Goal: Transaction & Acquisition: Download file/media

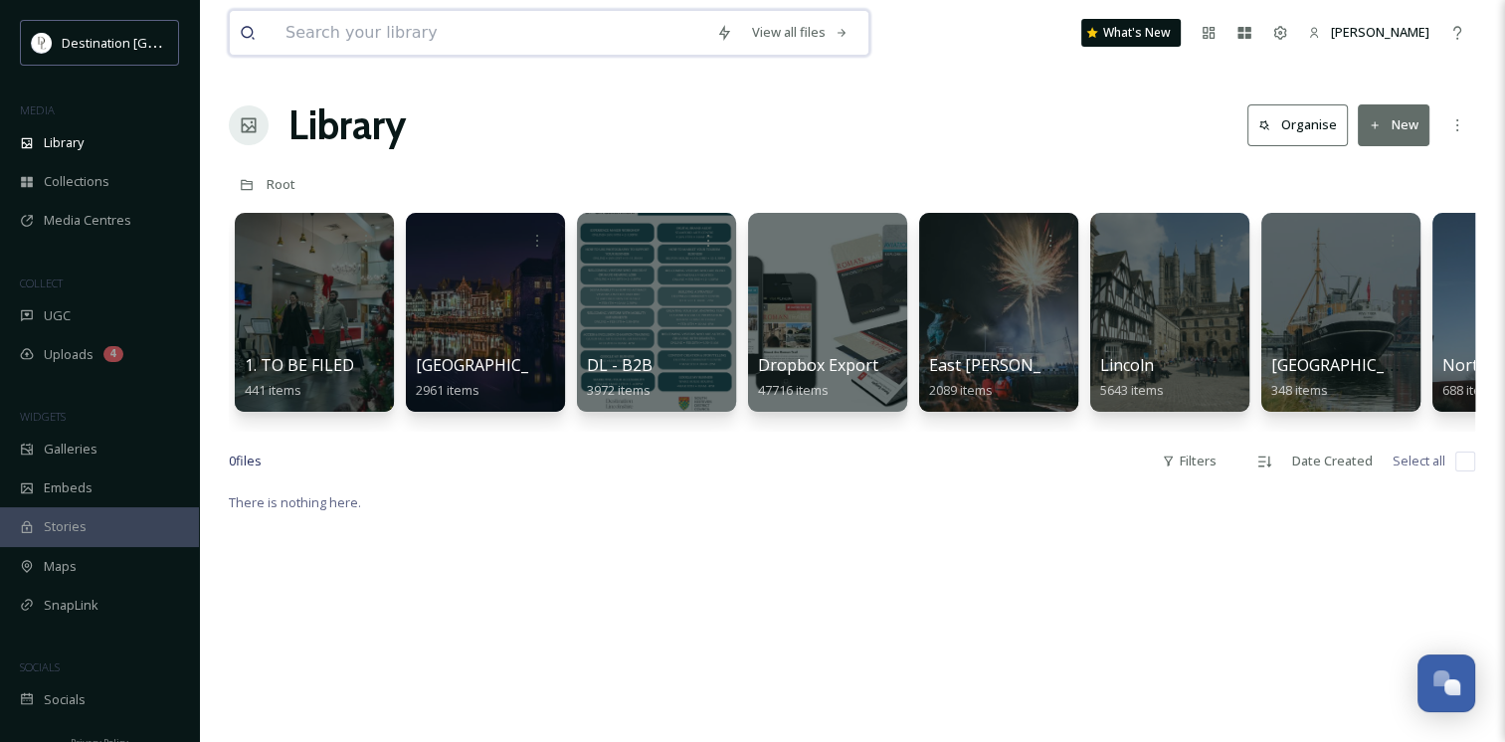
click at [403, 36] on input at bounding box center [491, 33] width 431 height 44
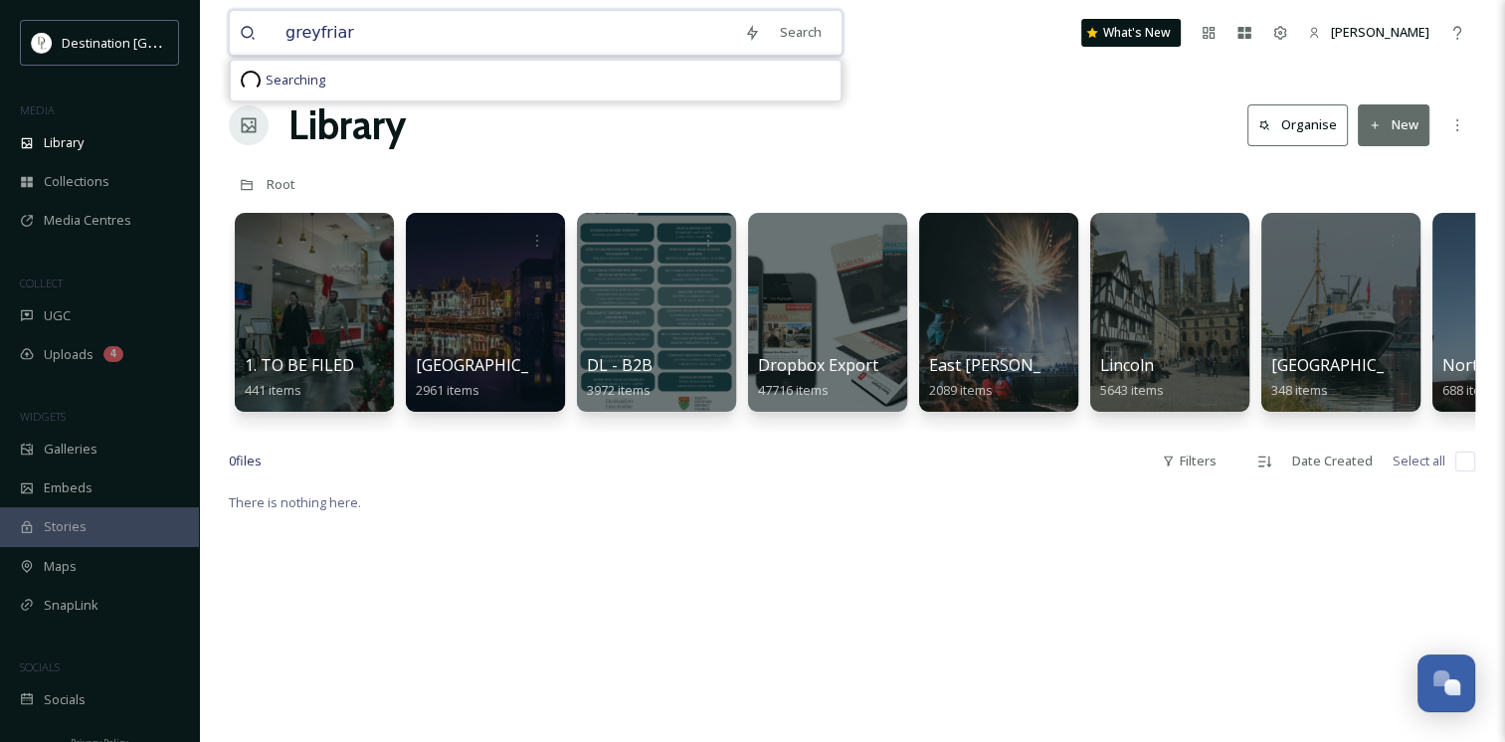
type input "greyfriars"
click at [855, 26] on div "Search Press Enter to search" at bounding box center [840, 32] width 85 height 39
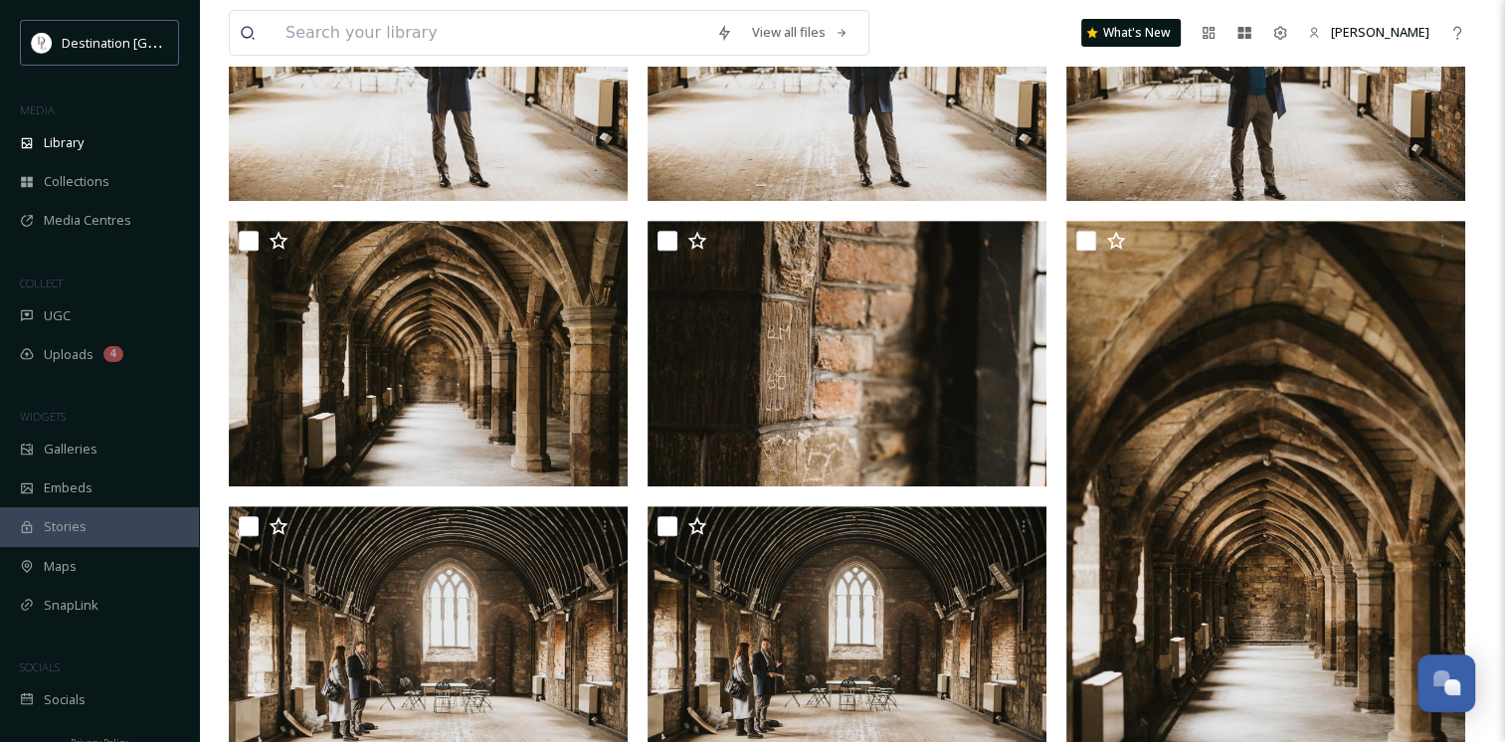
scroll to position [797, 0]
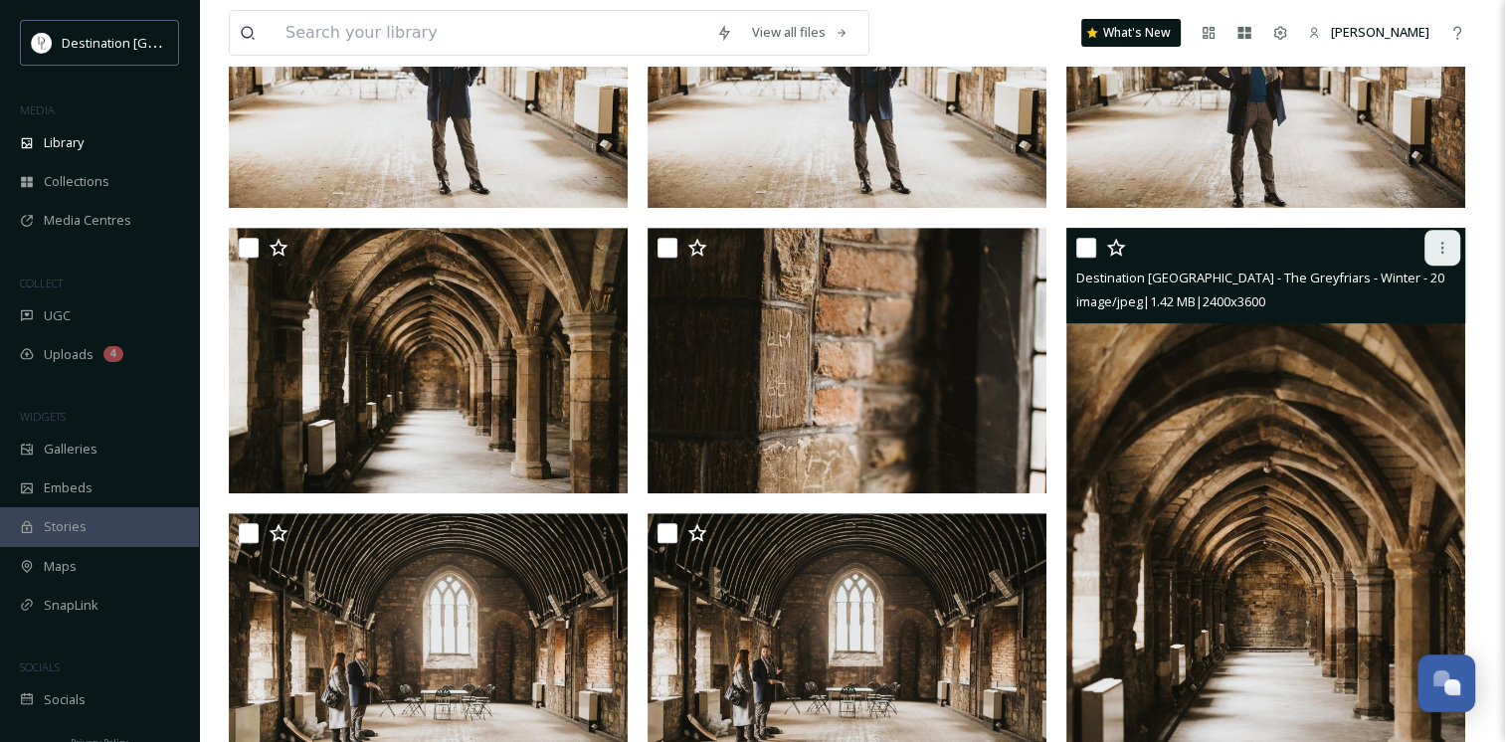
click at [1438, 251] on icon at bounding box center [1443, 248] width 16 height 16
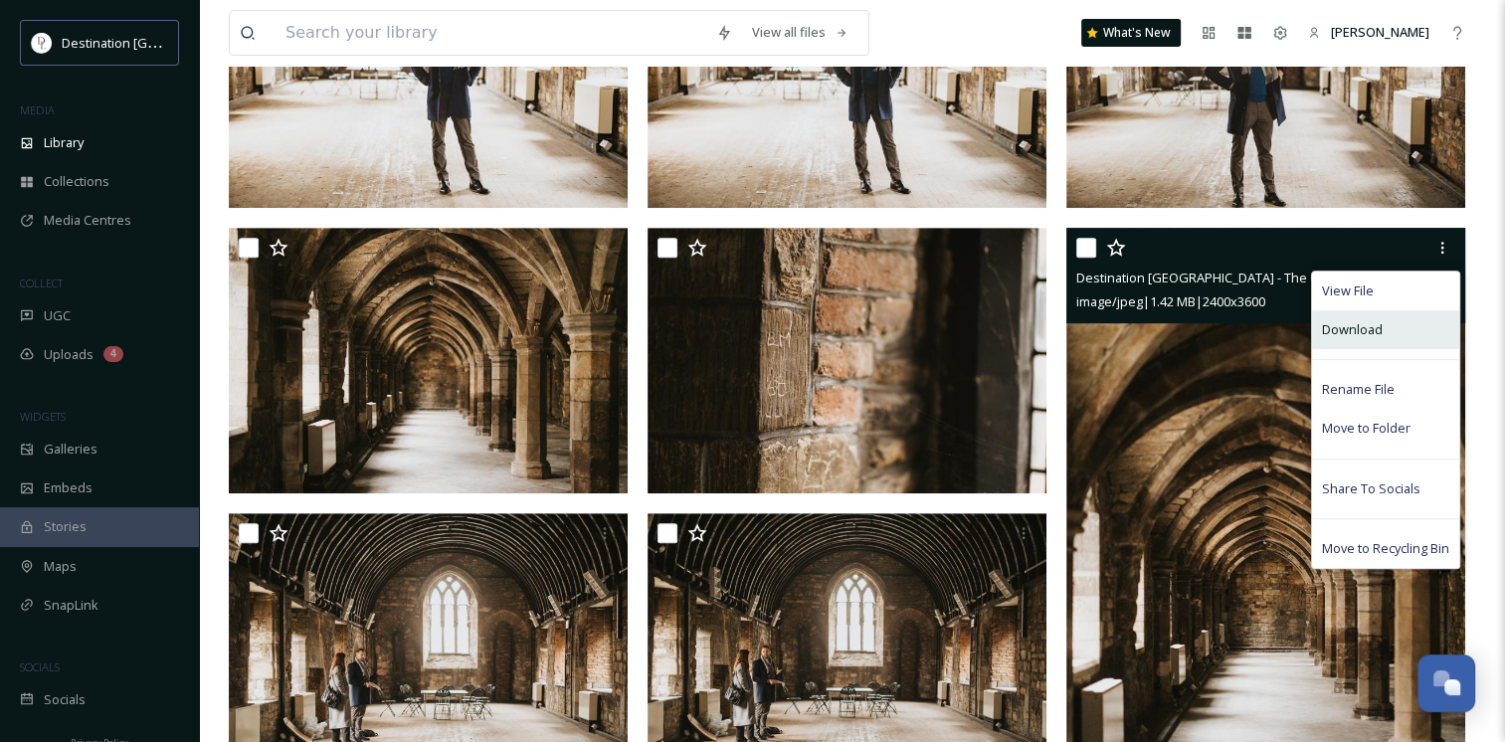
click at [1375, 328] on span "Download" at bounding box center [1352, 329] width 61 height 19
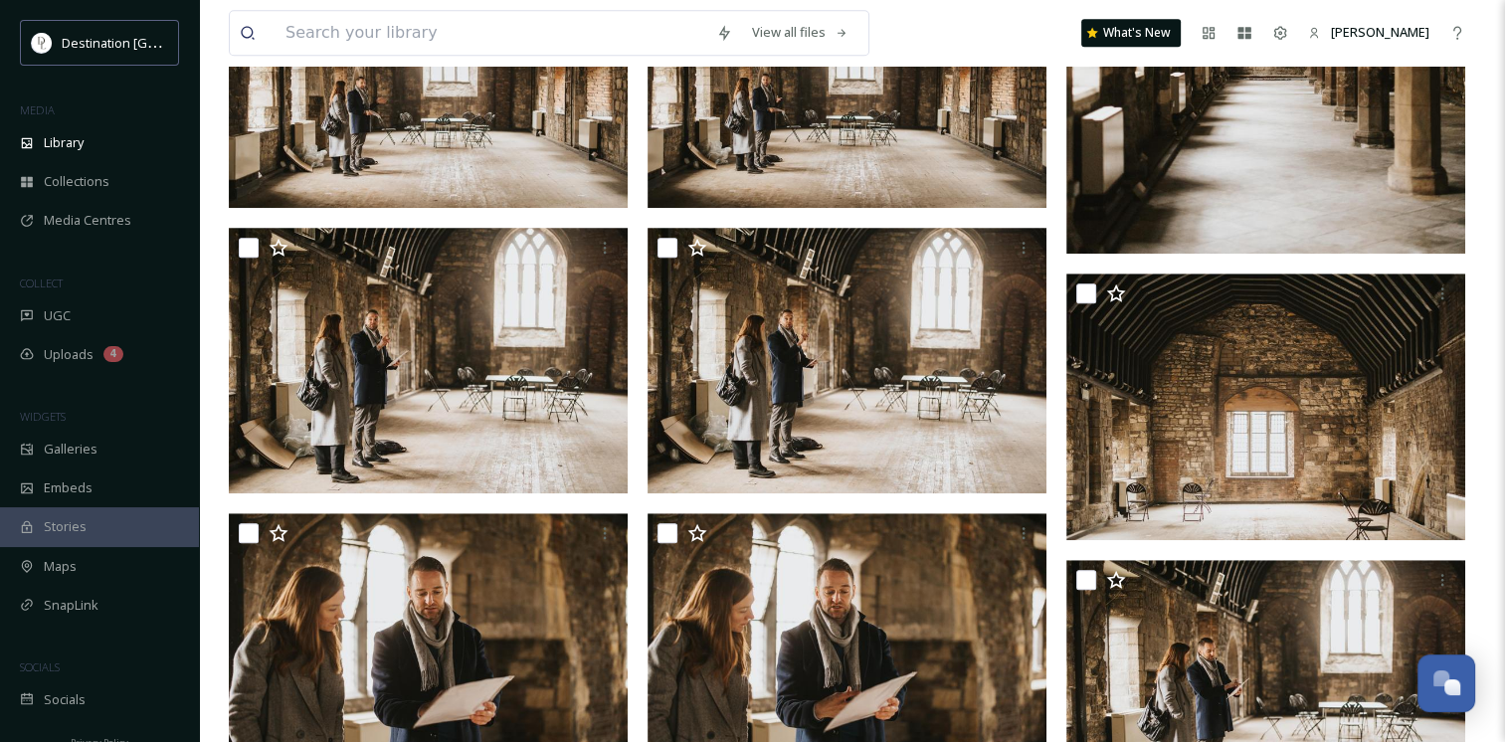
scroll to position [1381, 0]
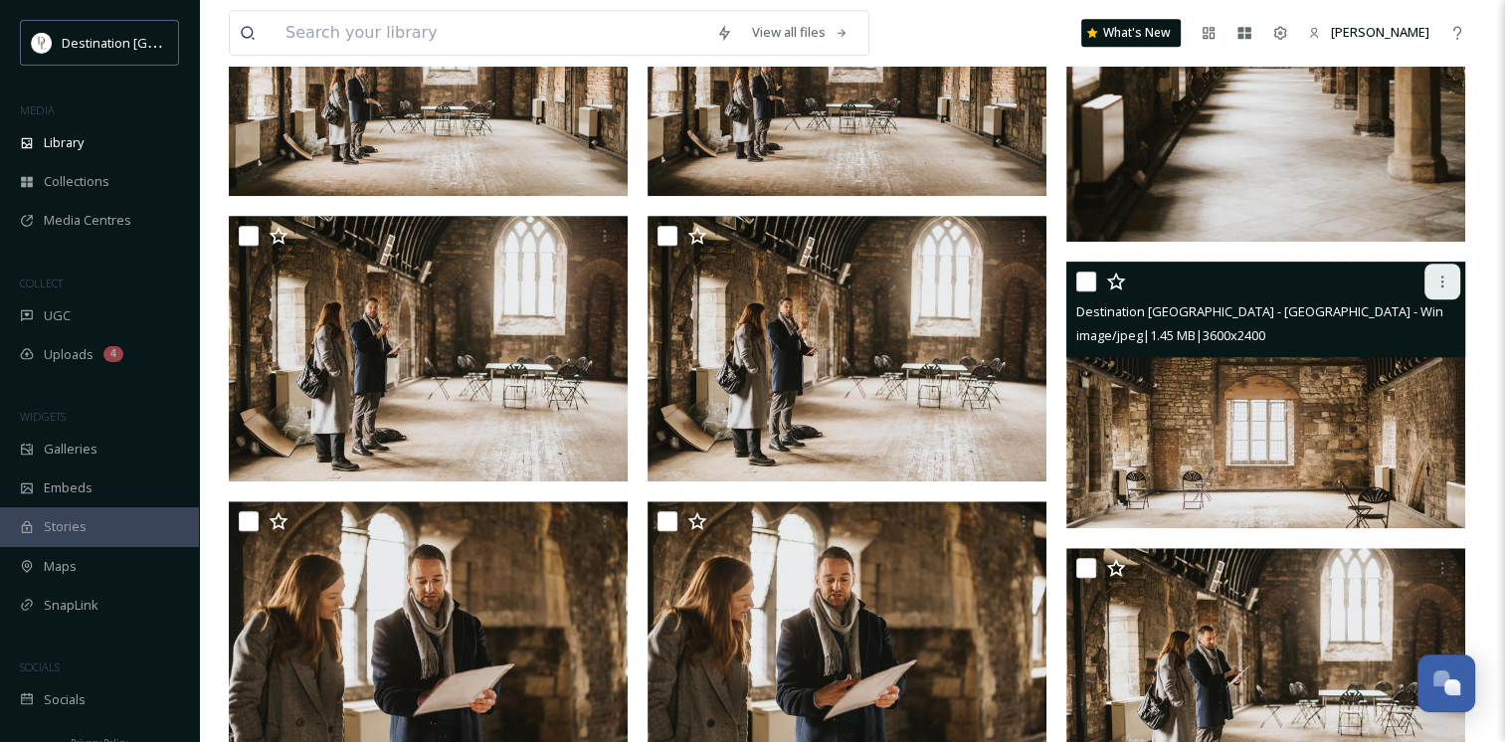
click at [1438, 281] on icon at bounding box center [1443, 282] width 16 height 16
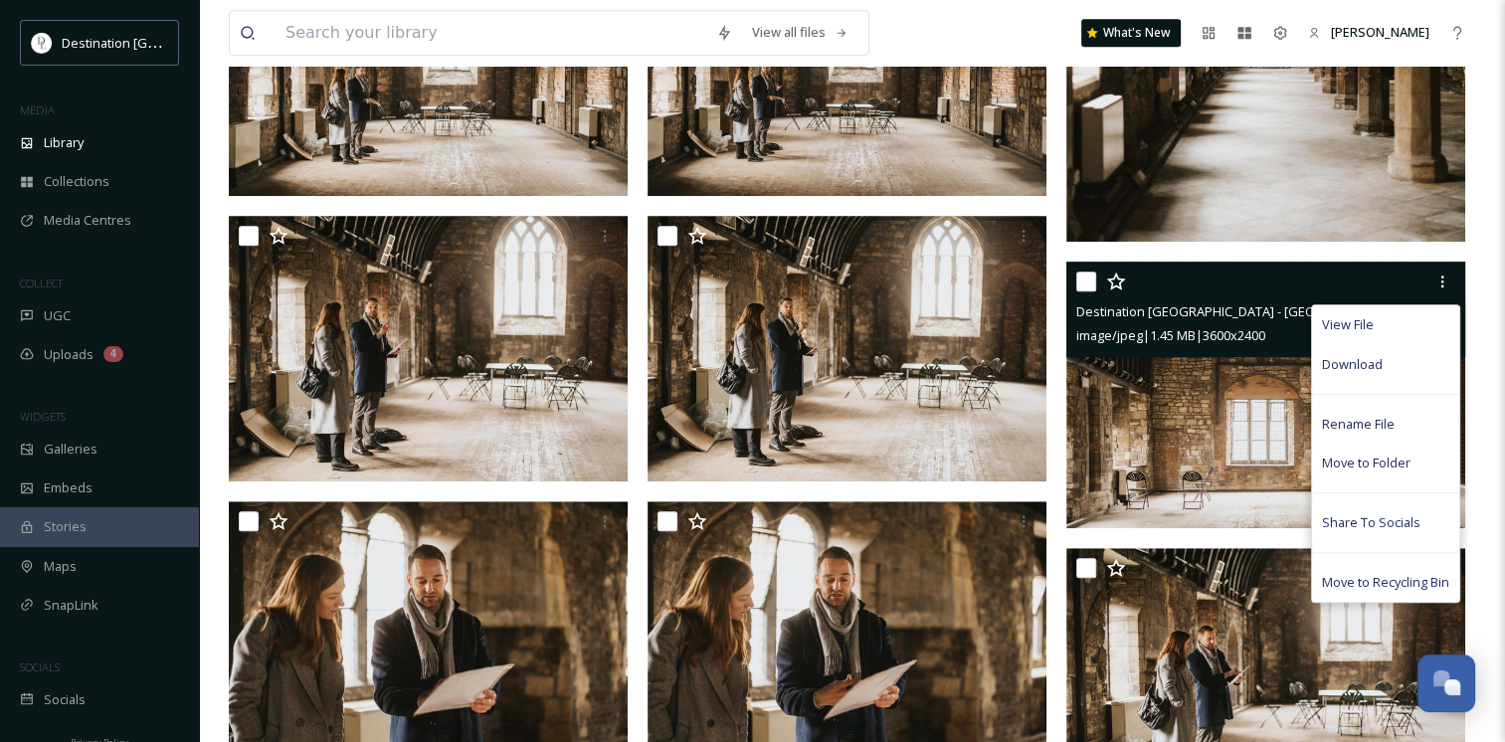
click at [1354, 370] on span "Download" at bounding box center [1352, 364] width 61 height 19
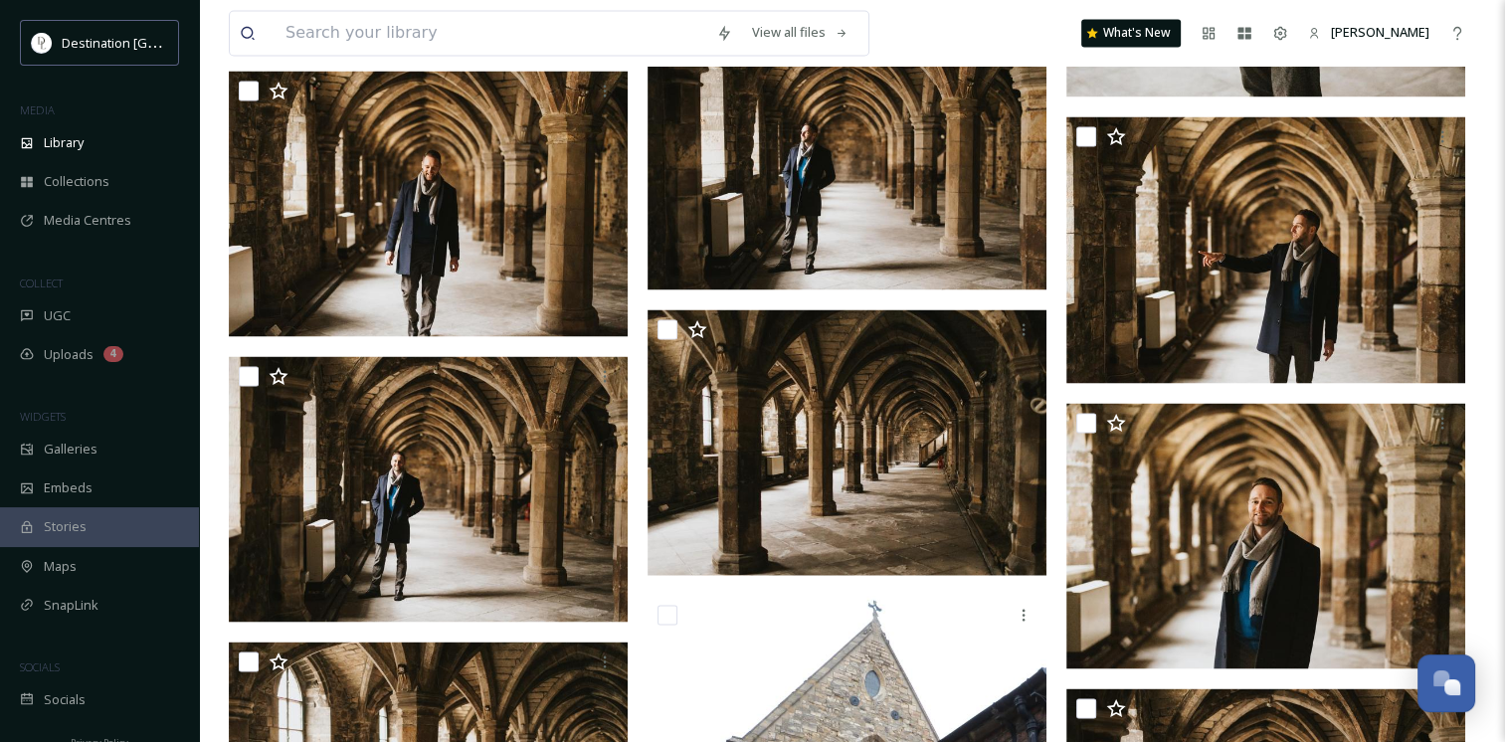
scroll to position [3569, 0]
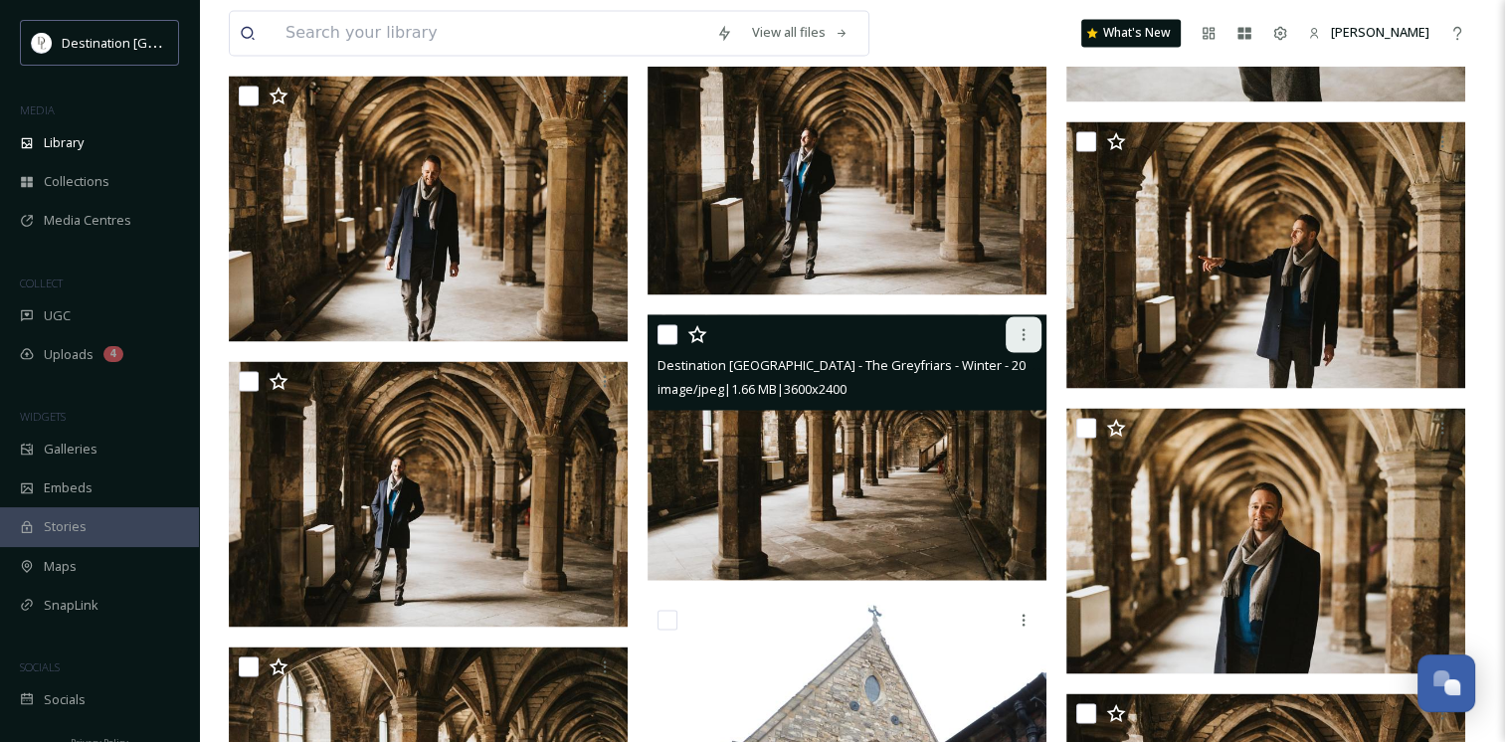
click at [1019, 332] on icon at bounding box center [1024, 334] width 16 height 16
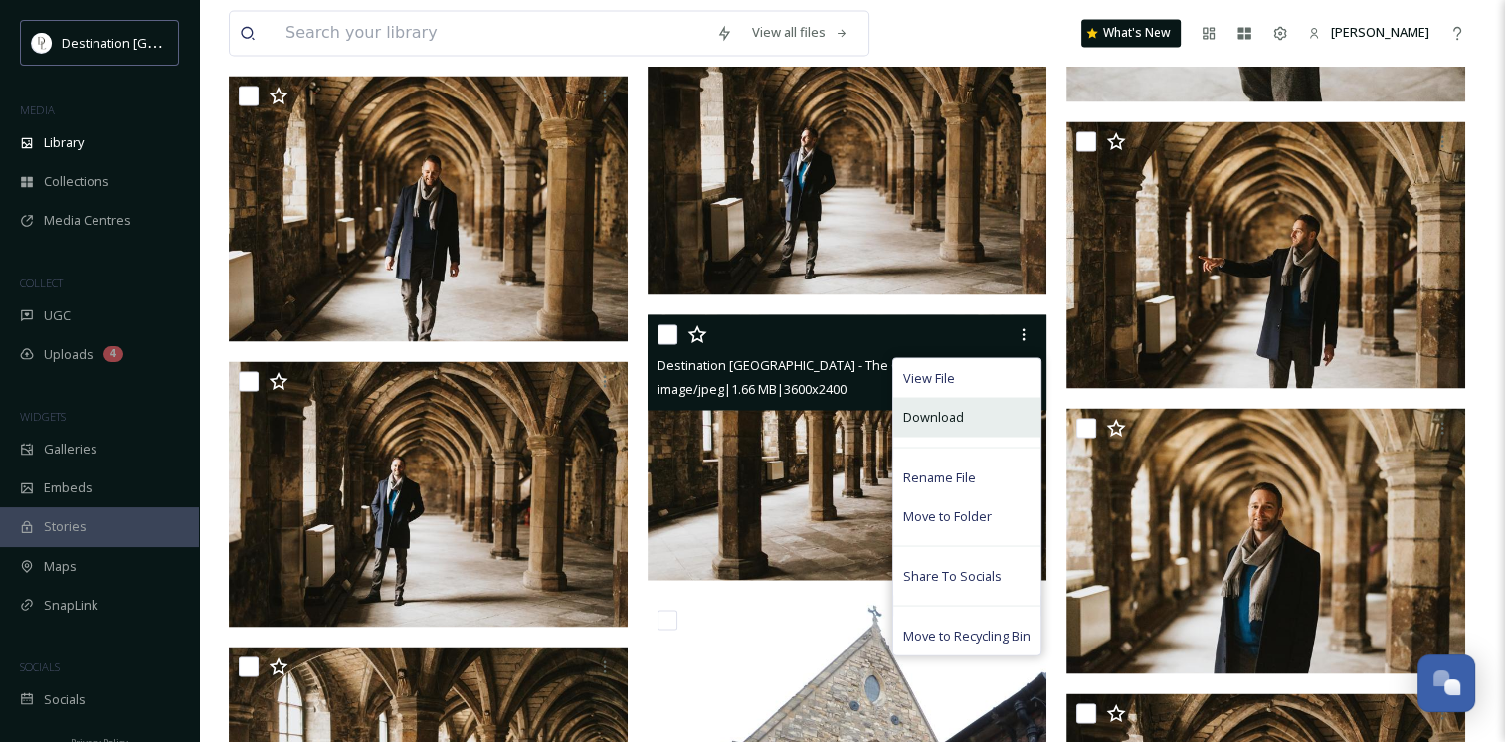
click at [918, 424] on span "Download" at bounding box center [933, 416] width 61 height 19
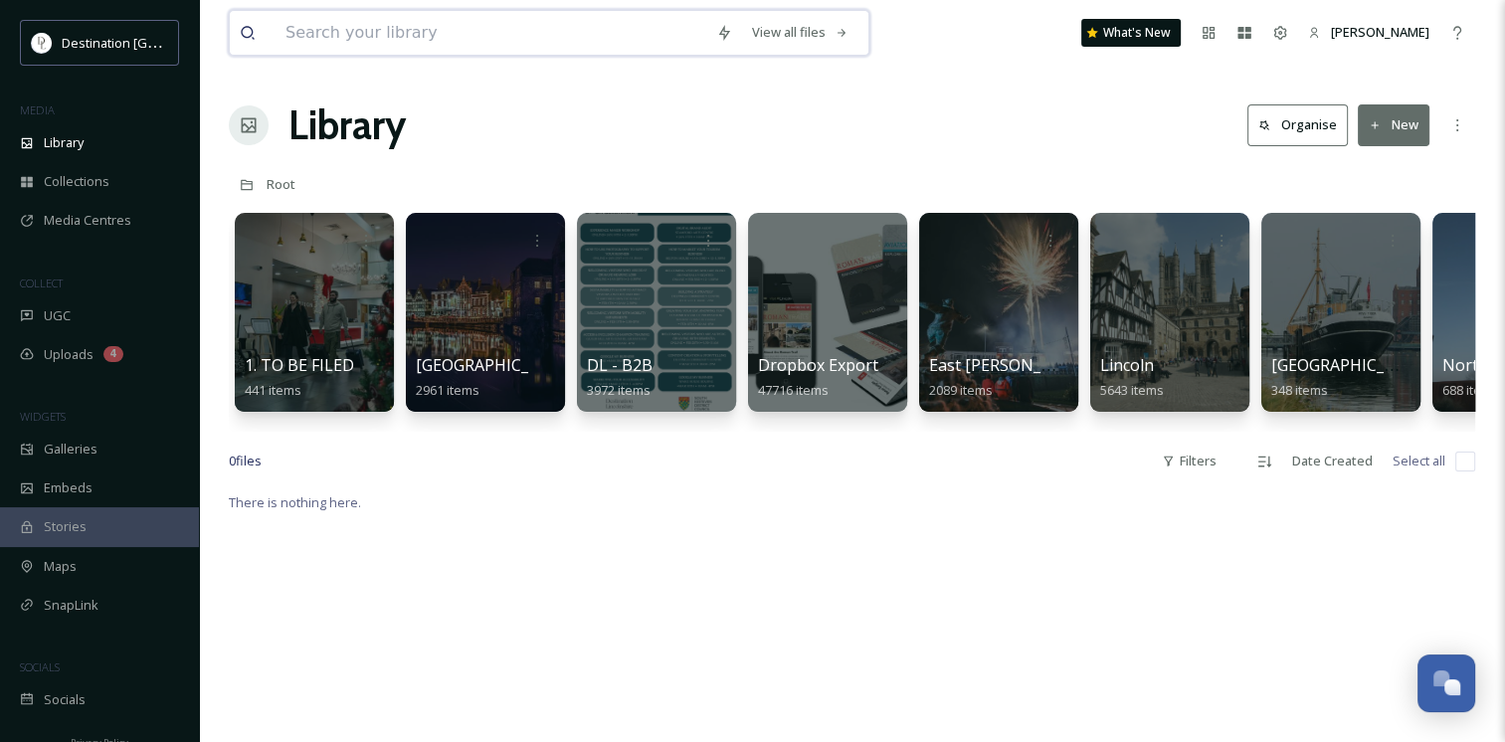
click at [330, 28] on input at bounding box center [491, 33] width 431 height 44
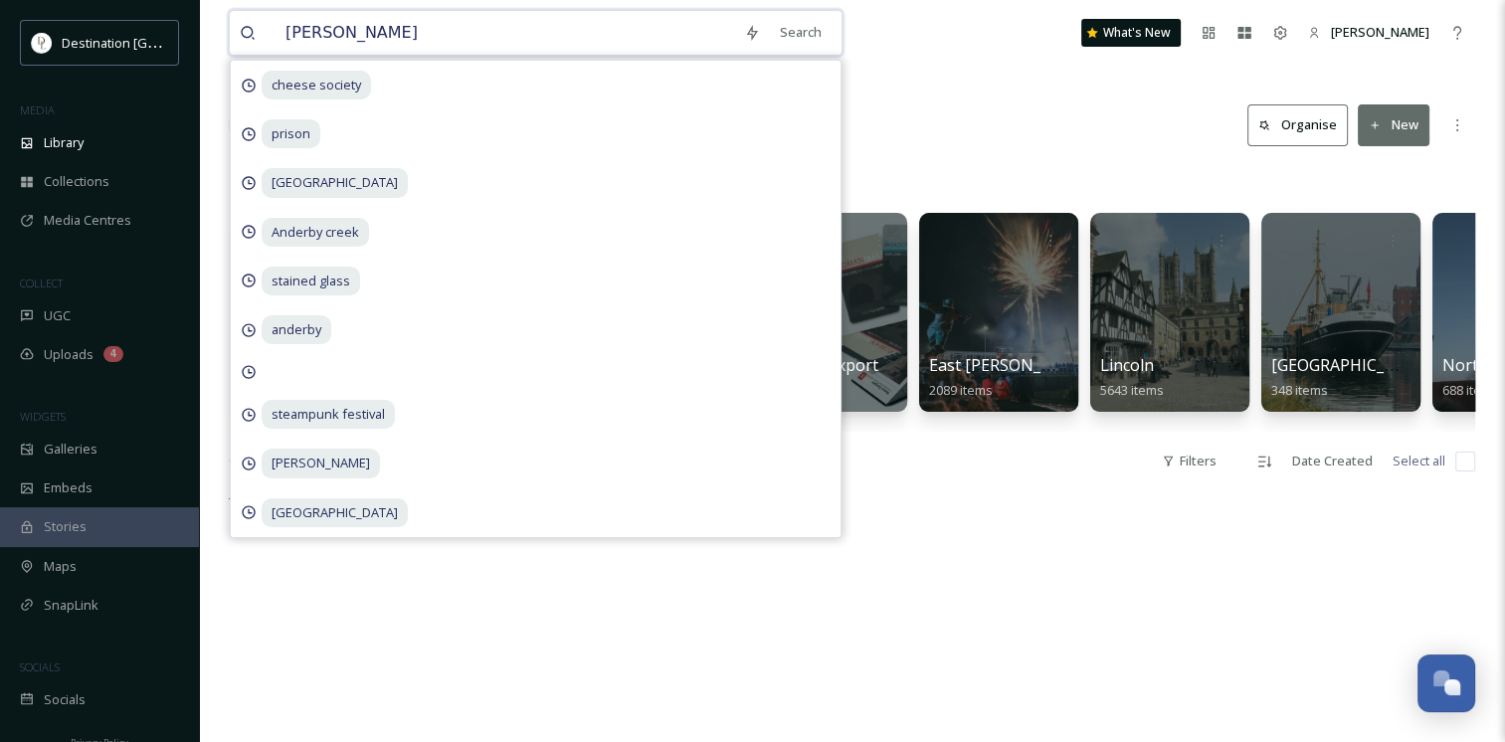
type input "wolds"
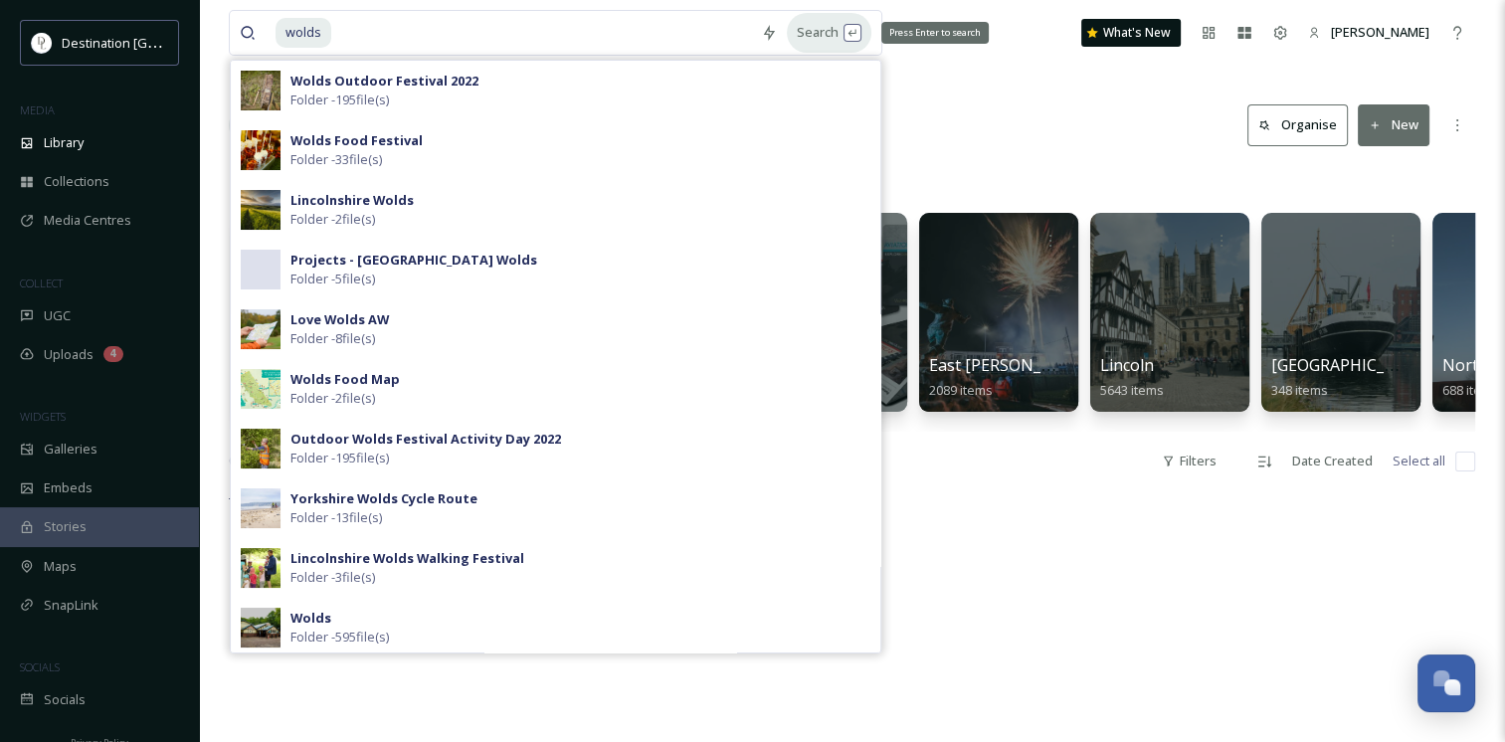
click at [828, 34] on div "Search Press Enter to search" at bounding box center [829, 32] width 85 height 39
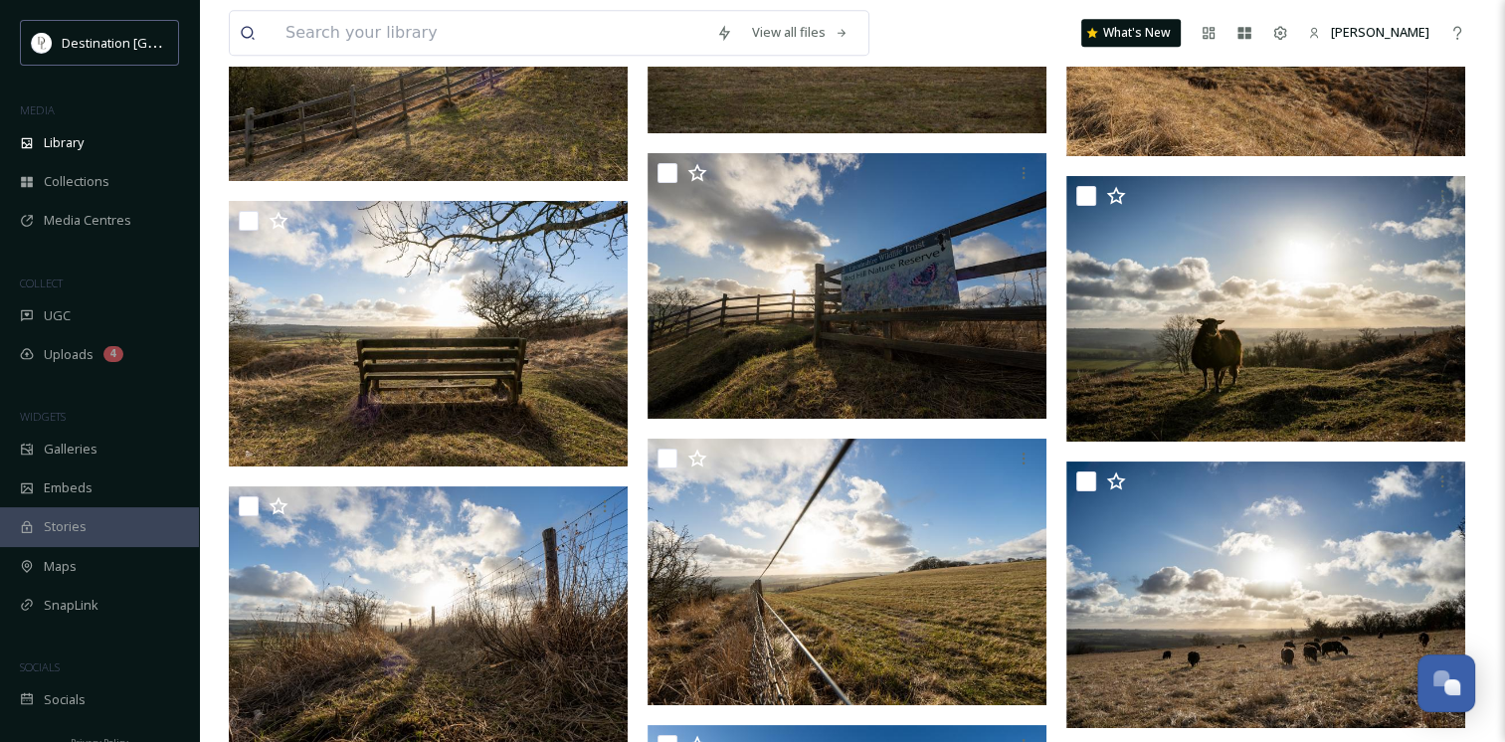
scroll to position [16658, 0]
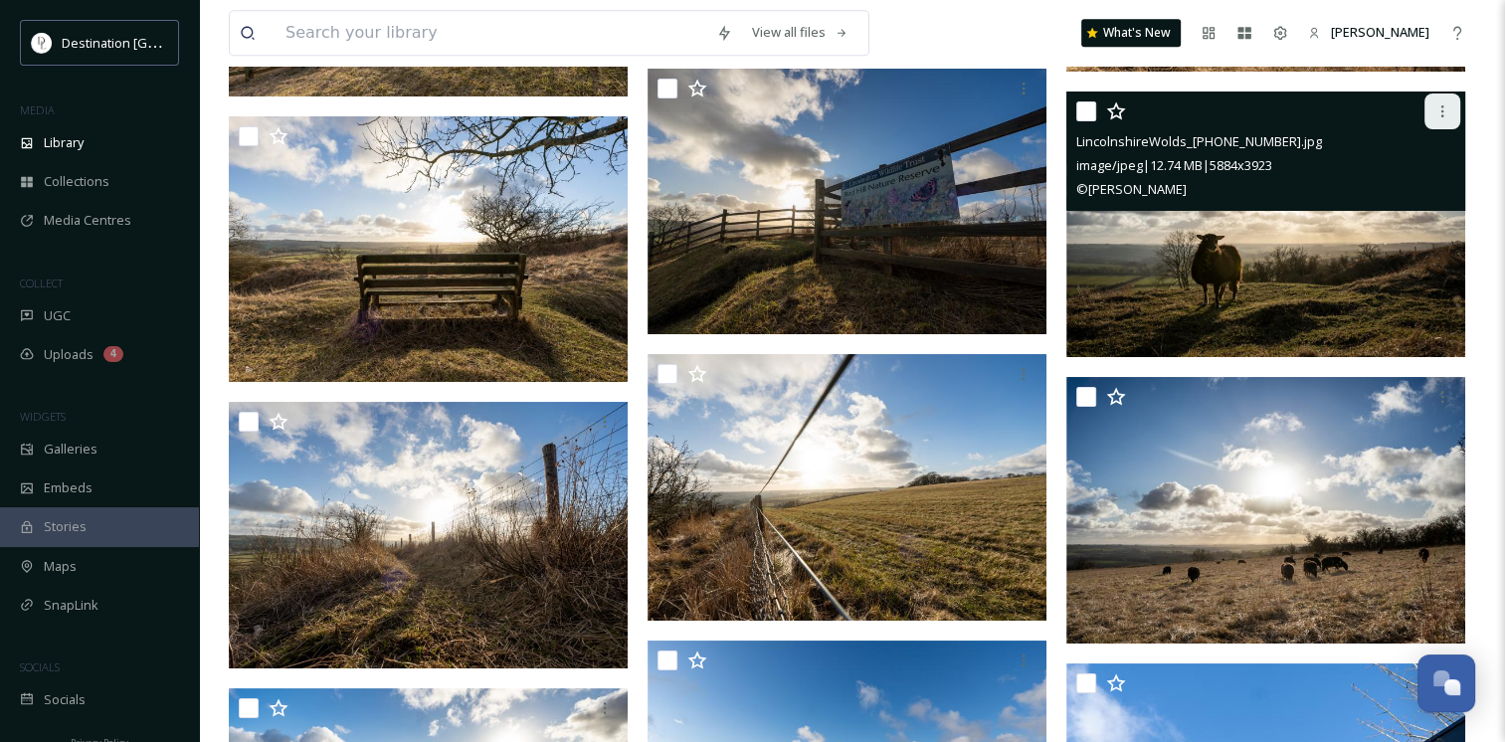
click at [1437, 118] on icon at bounding box center [1443, 111] width 16 height 16
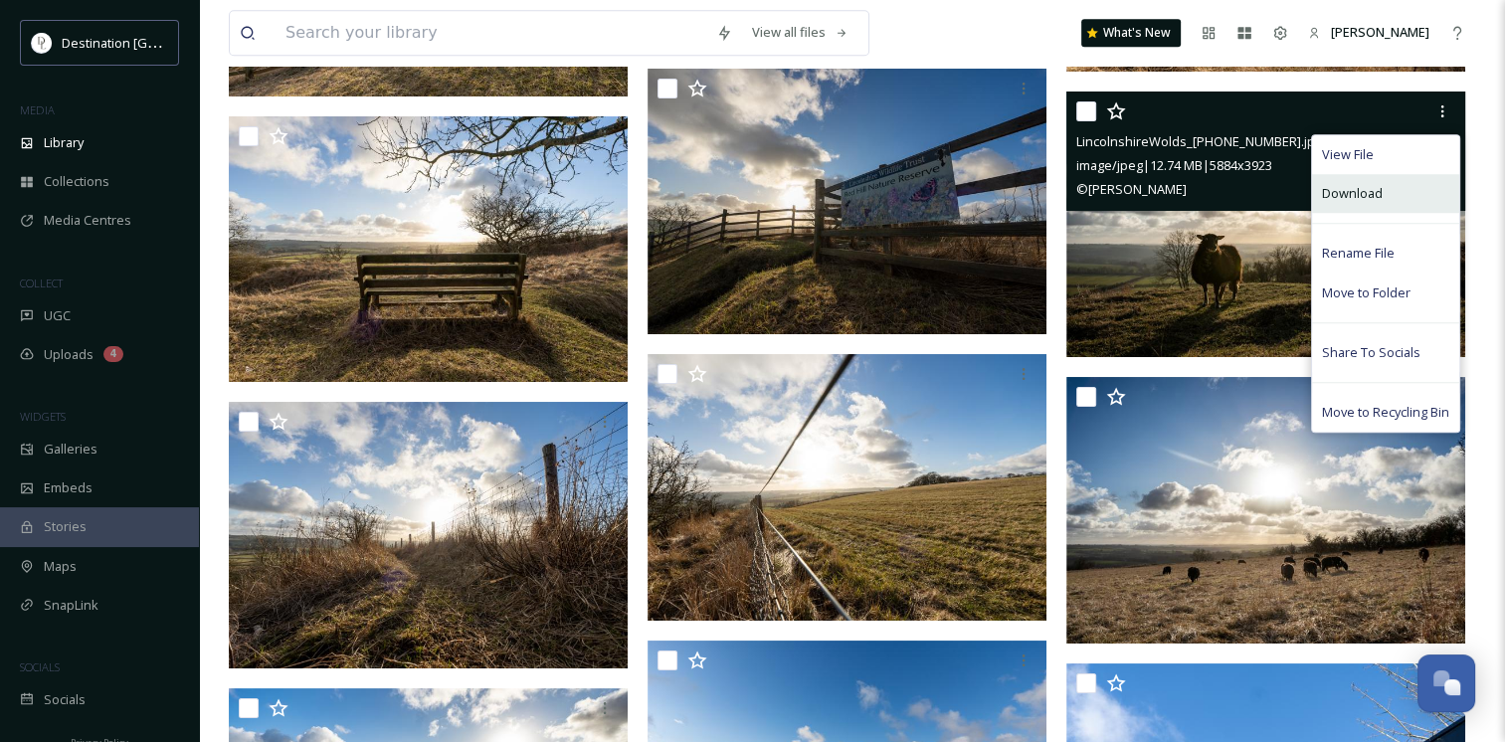
click at [1407, 213] on div "Download" at bounding box center [1385, 193] width 147 height 39
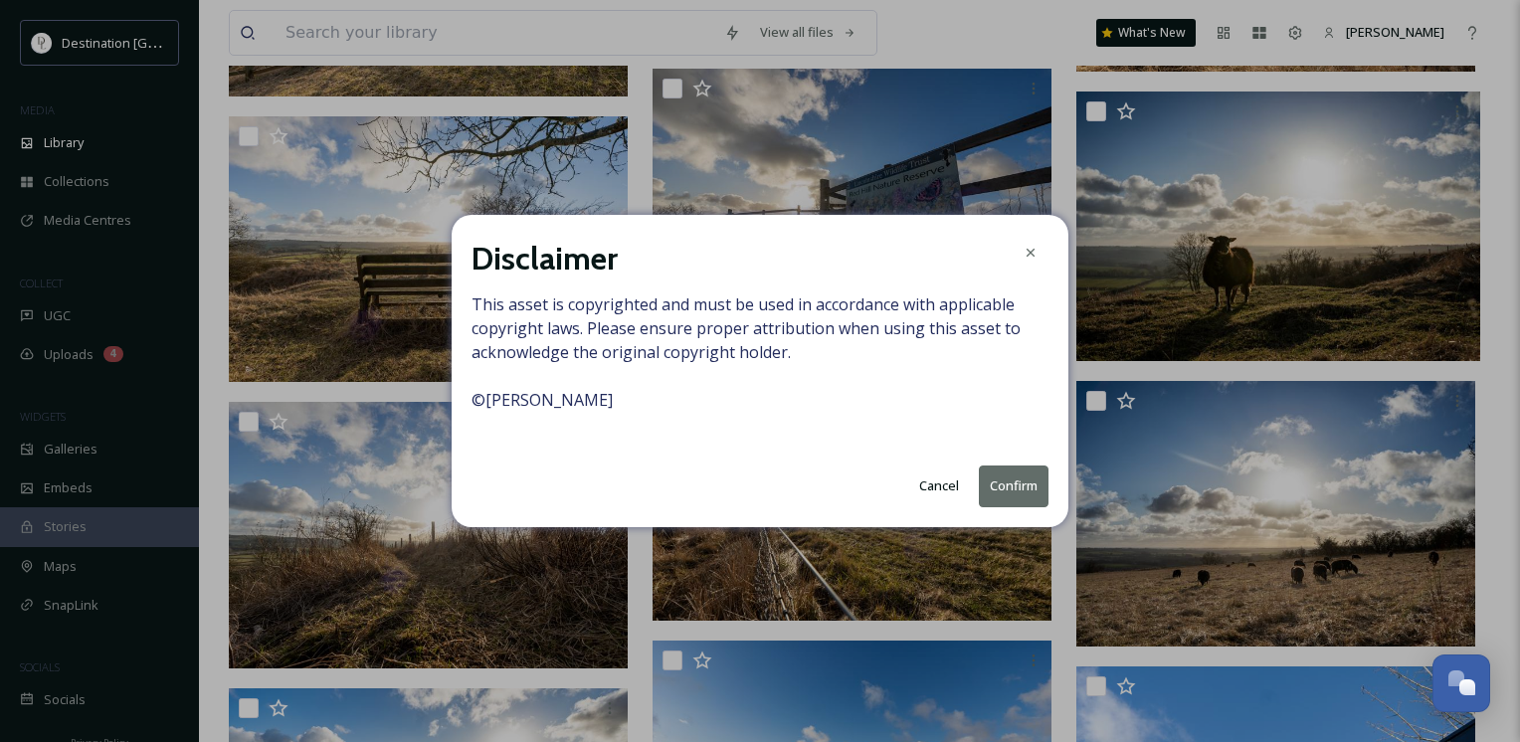
click at [1011, 477] on button "Confirm" at bounding box center [1014, 486] width 70 height 41
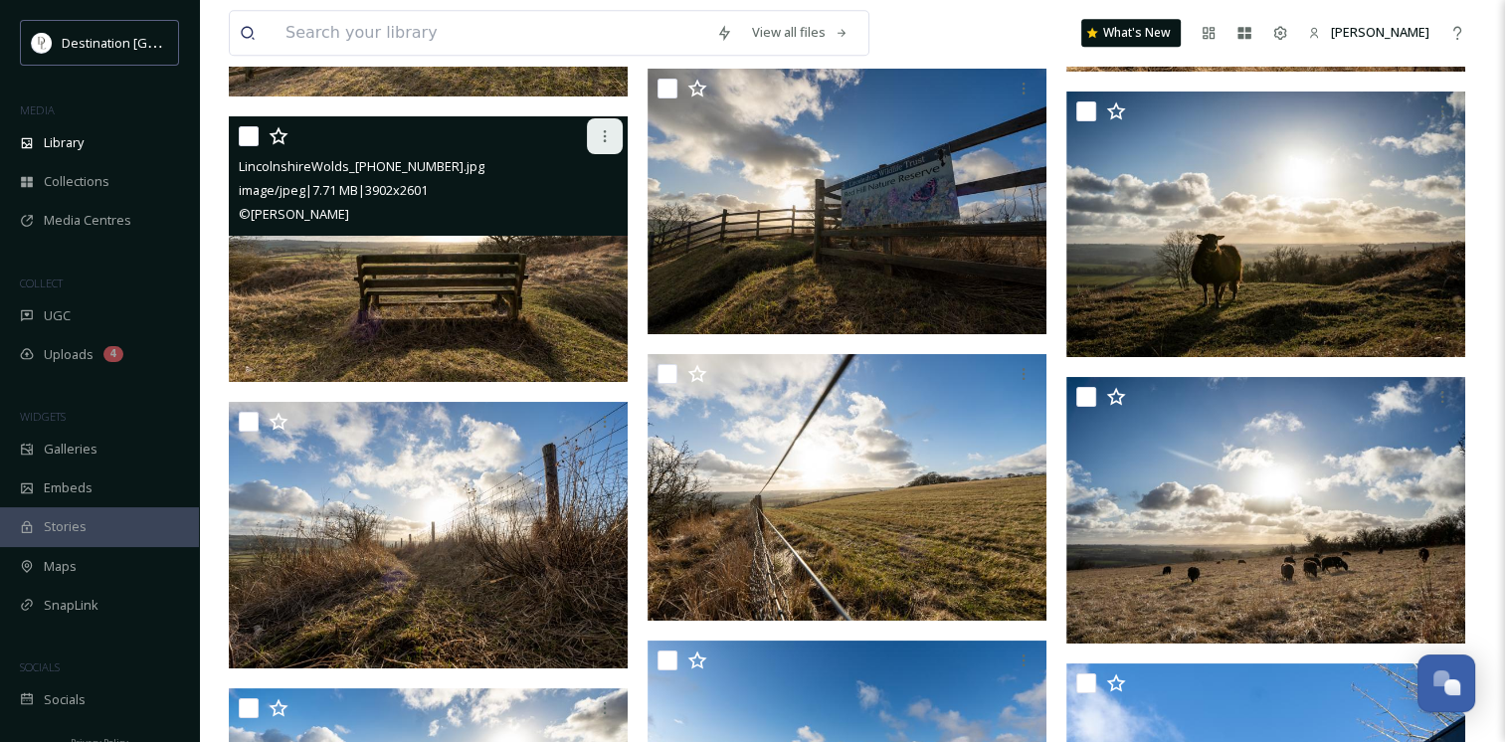
click at [609, 144] on icon at bounding box center [605, 136] width 16 height 16
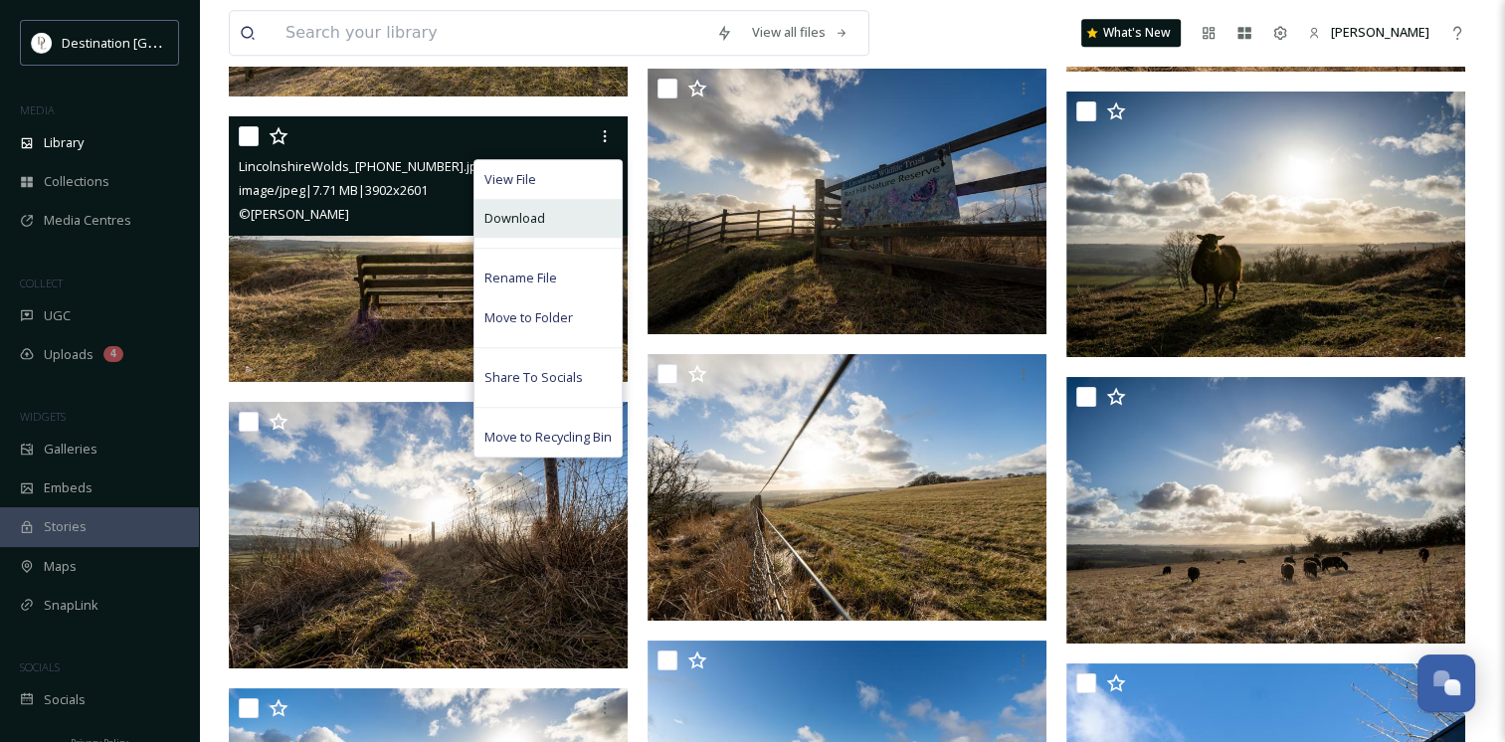
click at [571, 238] on div "Download" at bounding box center [548, 218] width 147 height 39
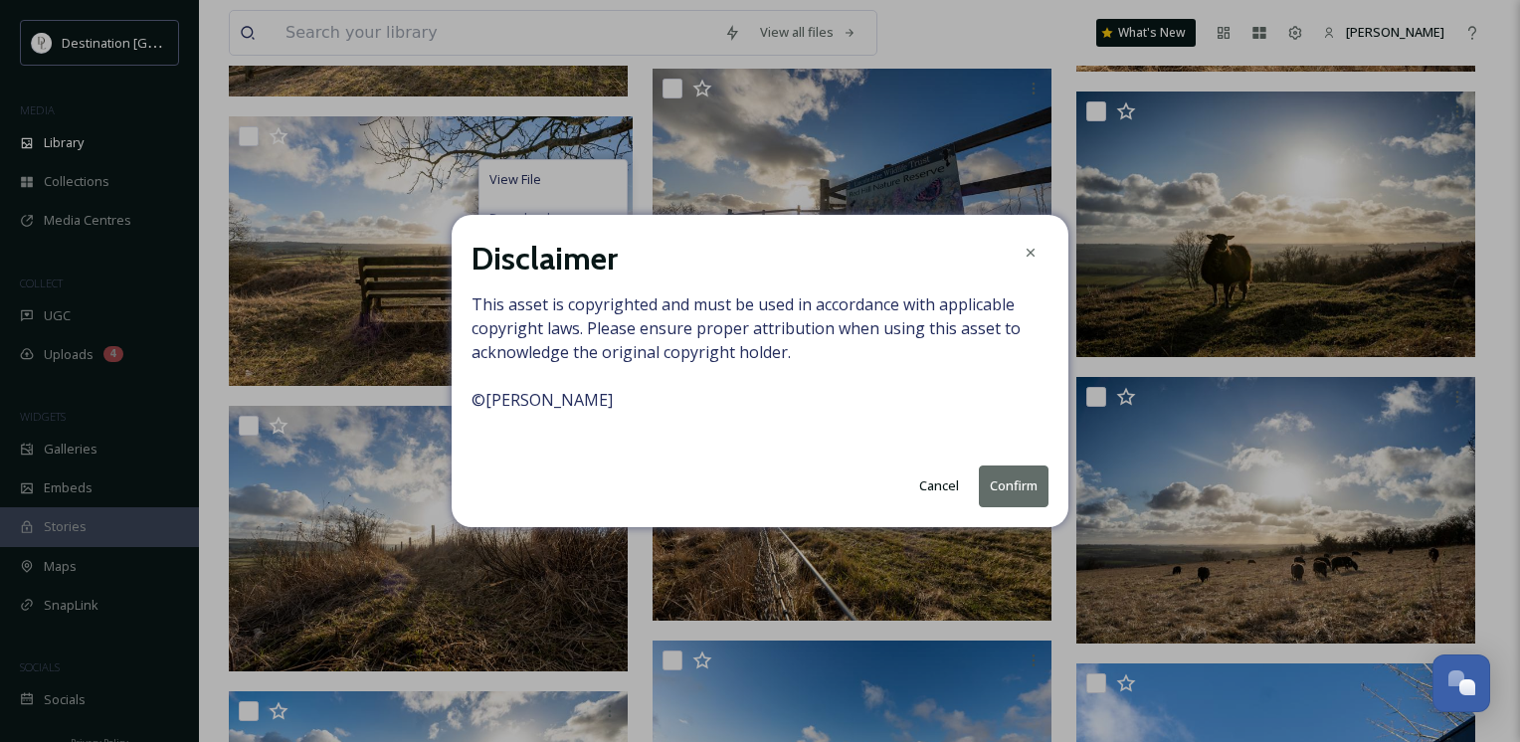
click at [1032, 481] on button "Confirm" at bounding box center [1014, 486] width 70 height 41
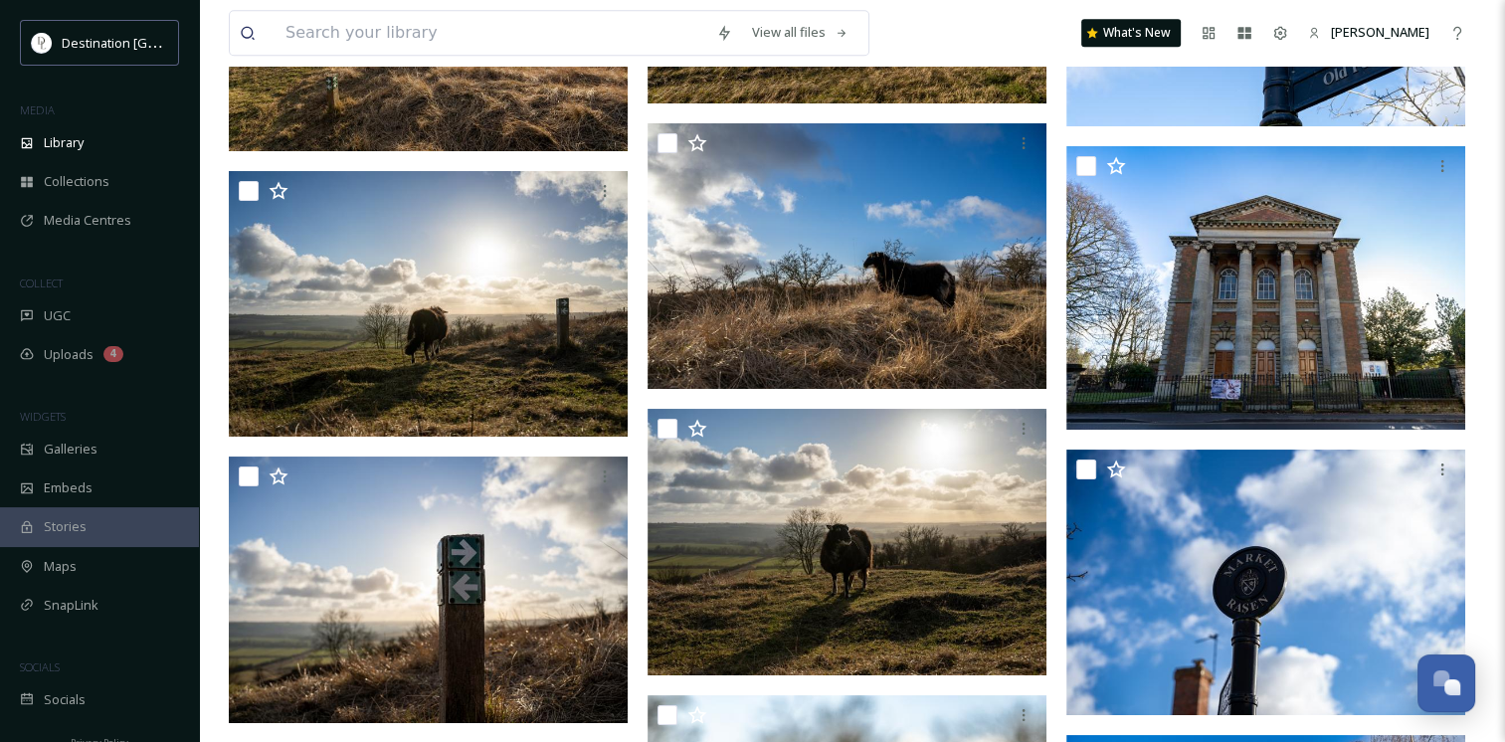
scroll to position [17600, 0]
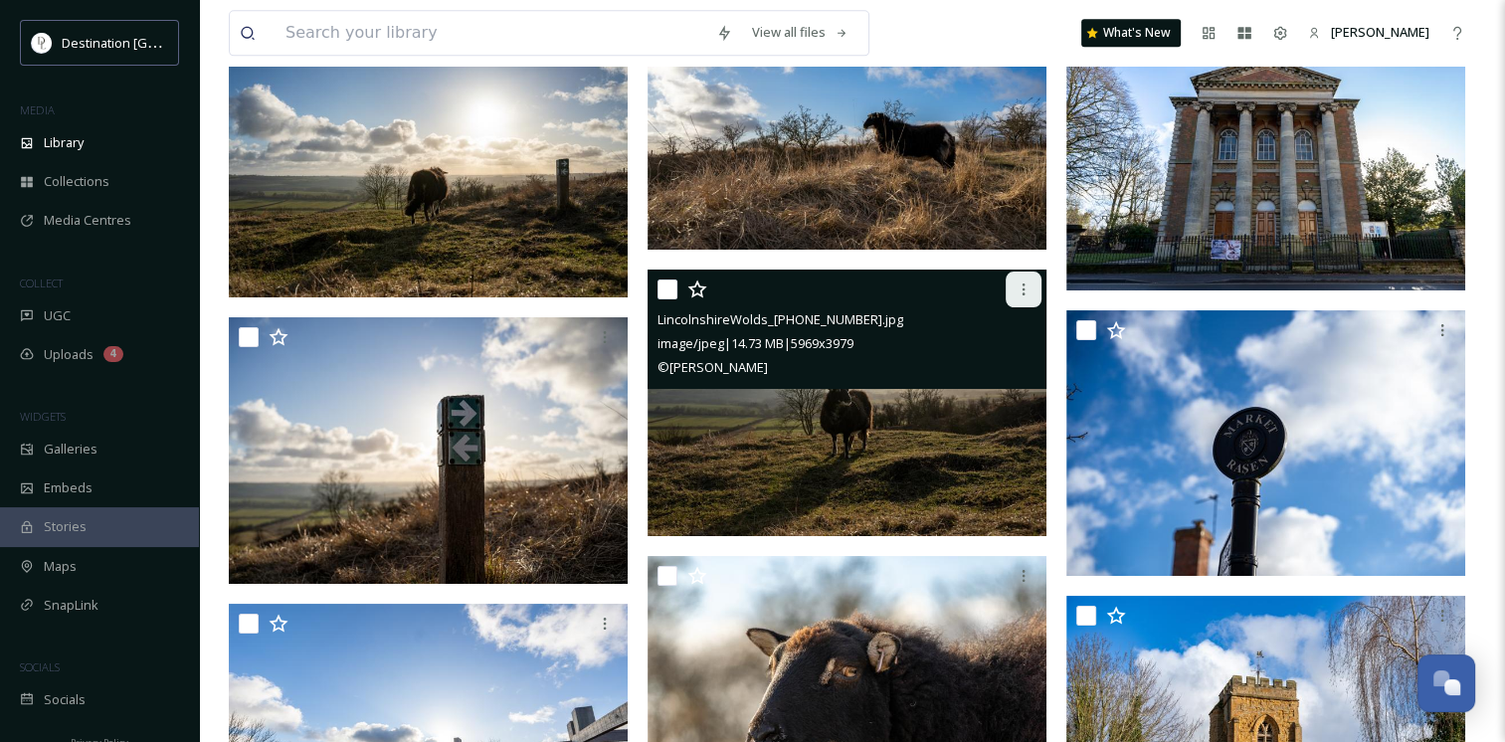
click at [1016, 296] on icon at bounding box center [1024, 290] width 16 height 16
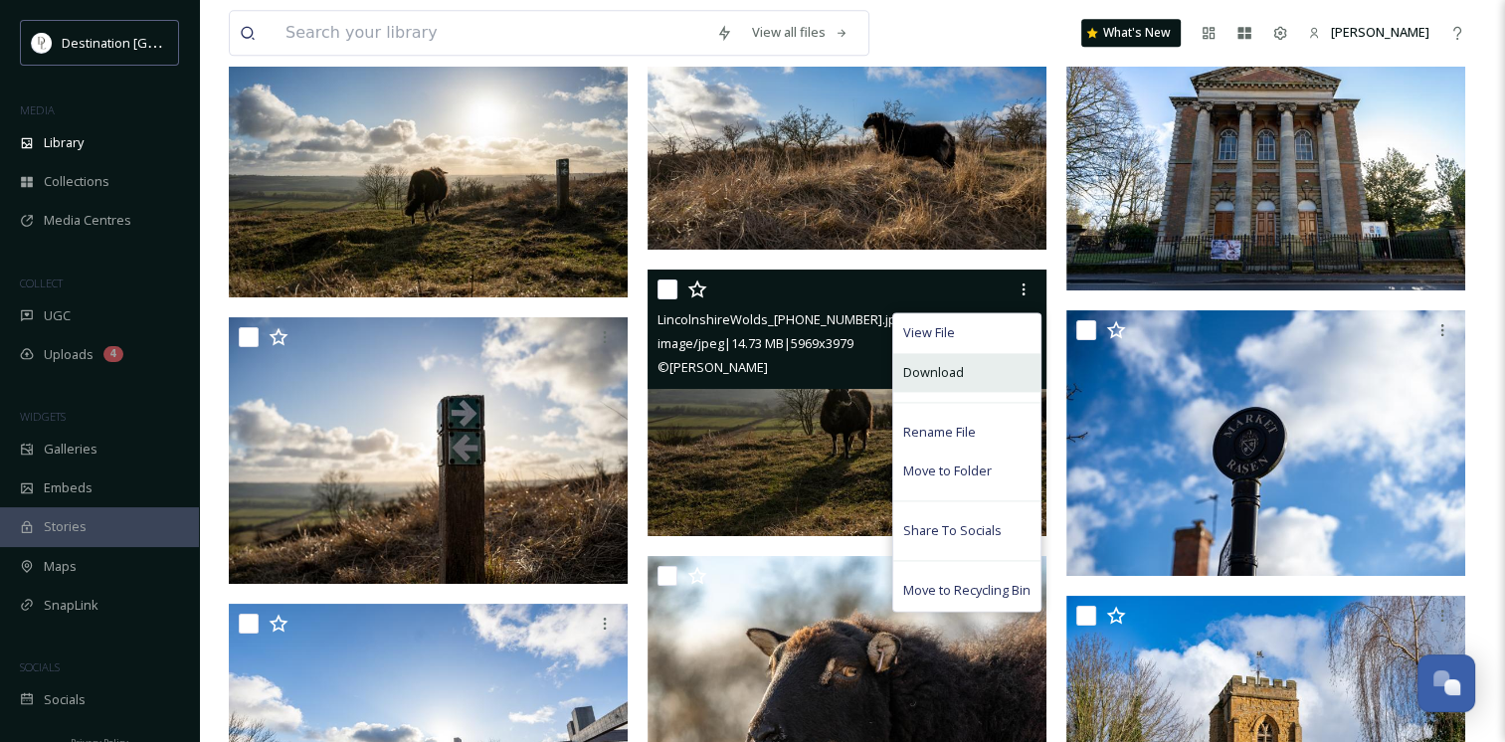
click at [954, 382] on span "Download" at bounding box center [933, 372] width 61 height 19
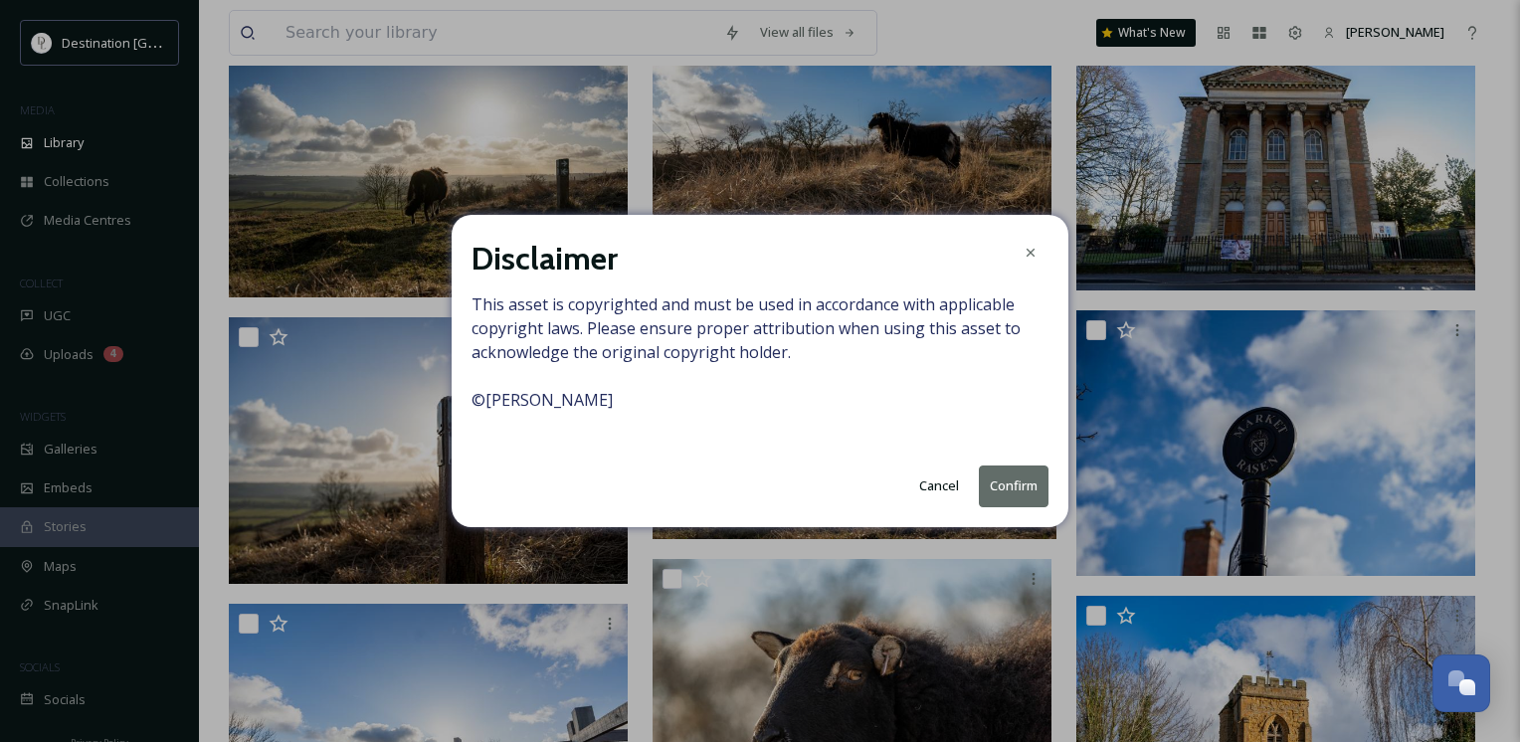
click at [995, 493] on button "Confirm" at bounding box center [1014, 486] width 70 height 41
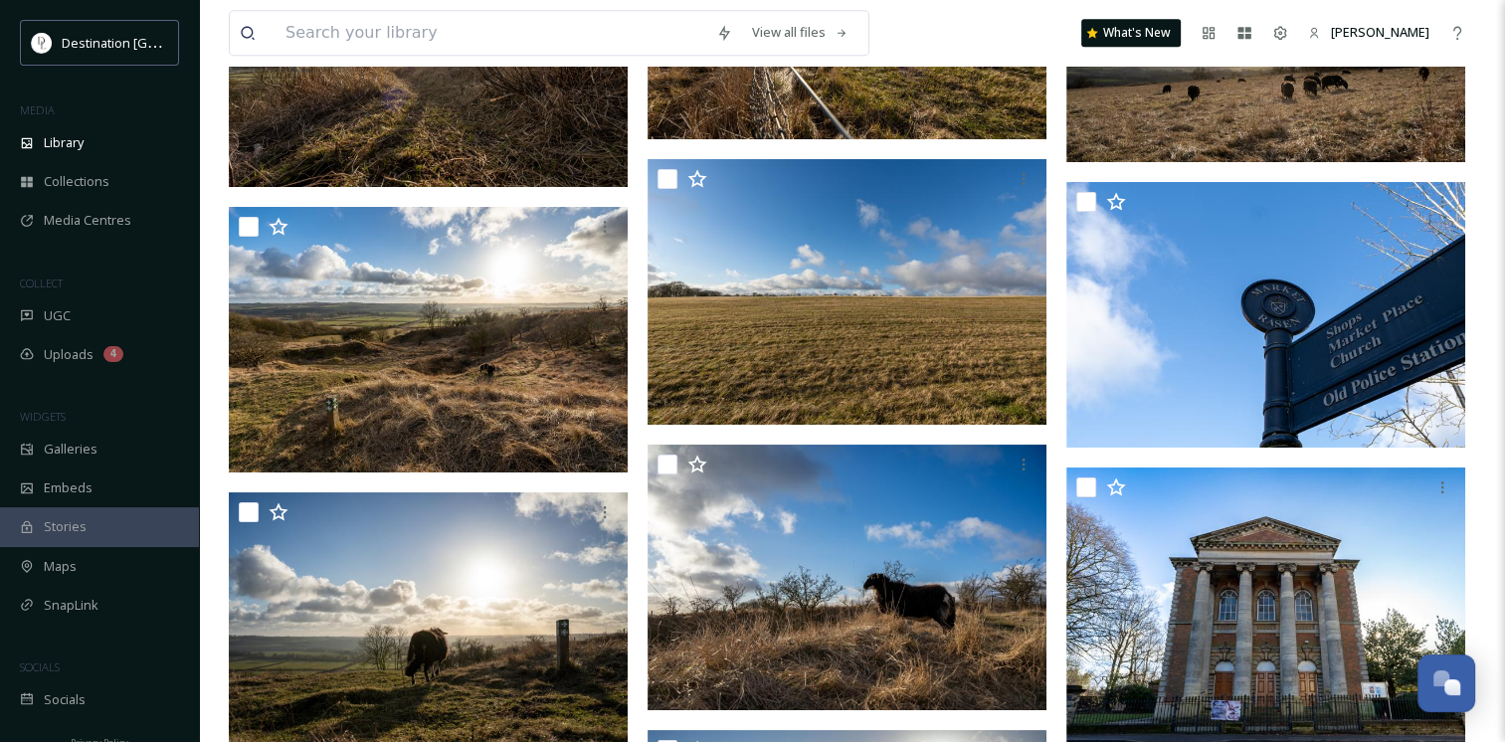
scroll to position [17100, 0]
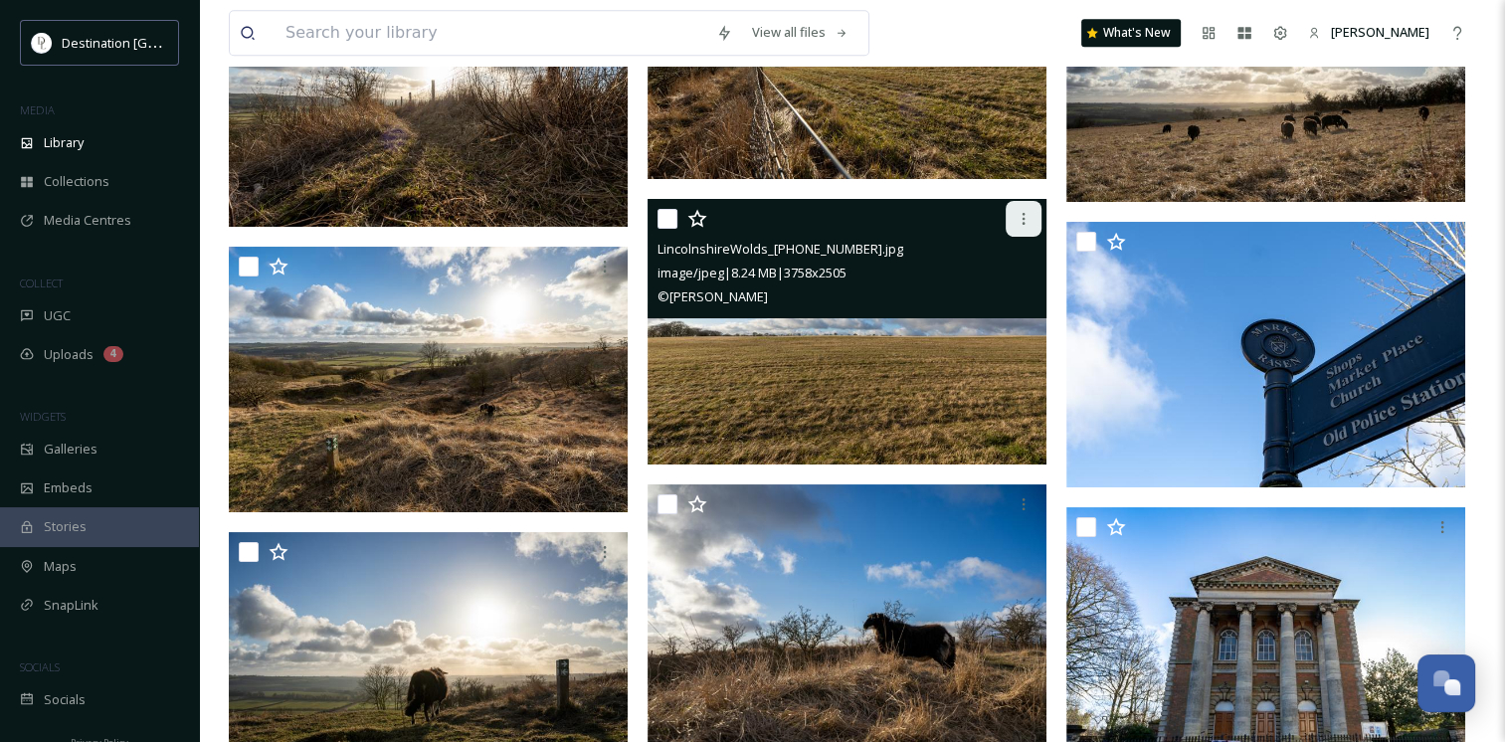
click at [1013, 230] on div at bounding box center [1024, 219] width 36 height 36
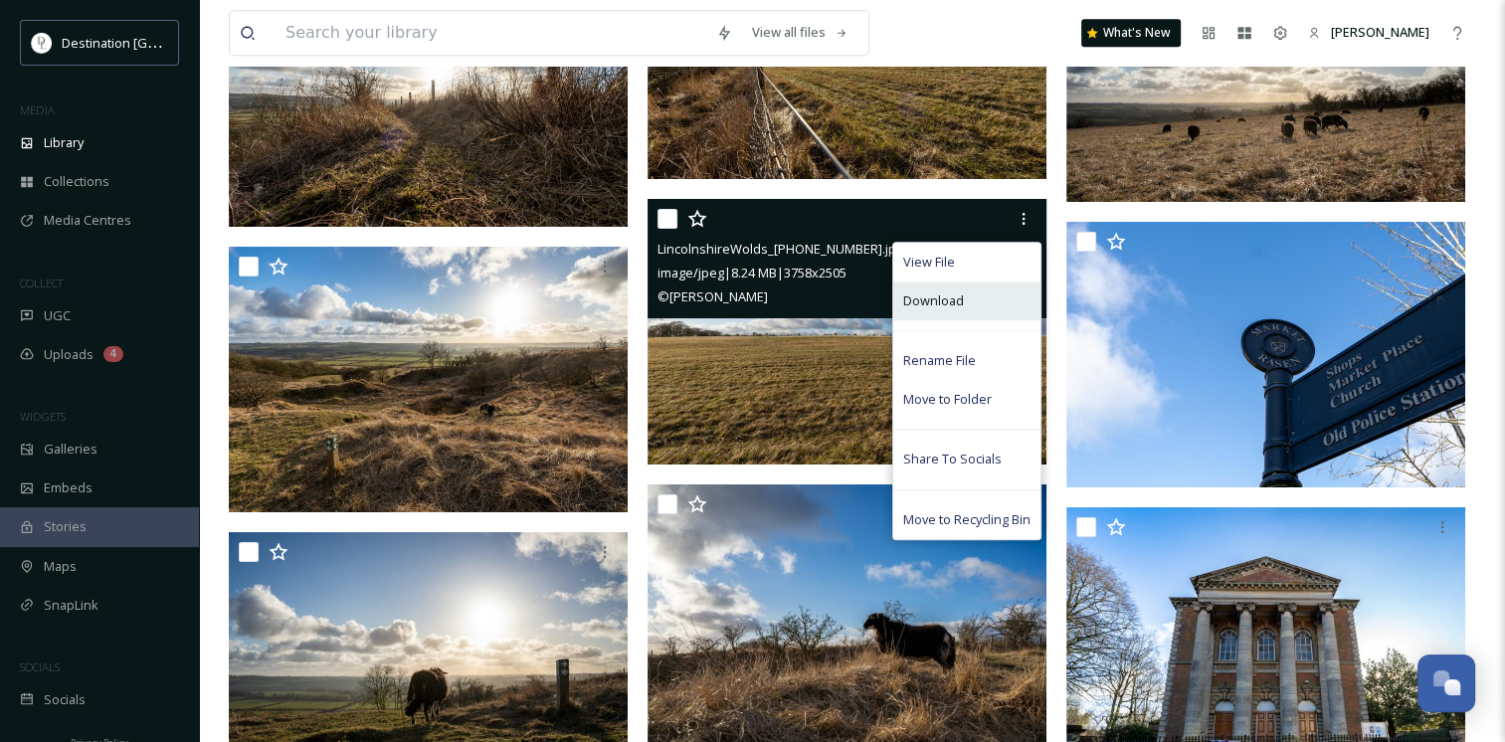
click at [967, 308] on div "Download" at bounding box center [966, 301] width 147 height 39
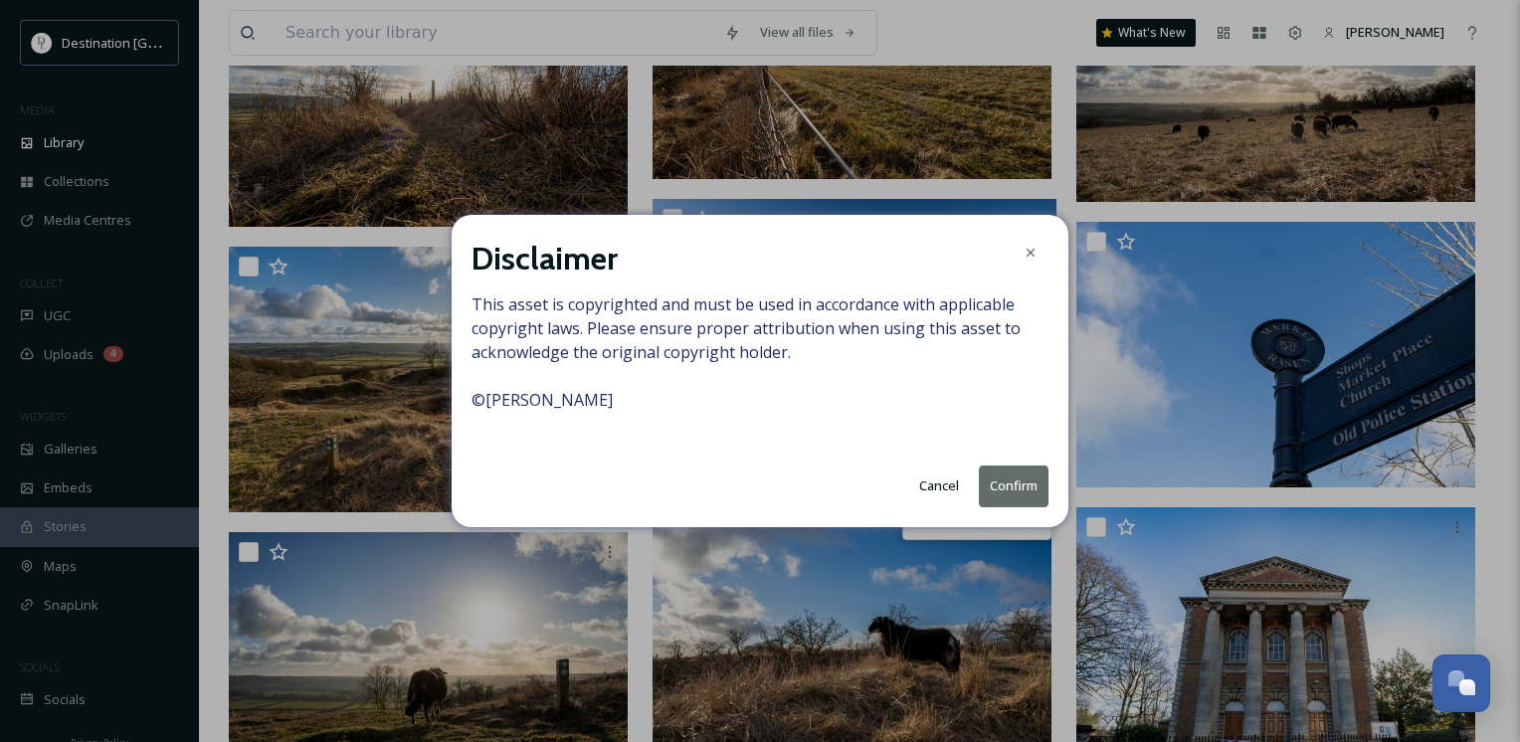
click at [995, 472] on button "Confirm" at bounding box center [1014, 486] width 70 height 41
